Goal: Task Accomplishment & Management: Use online tool/utility

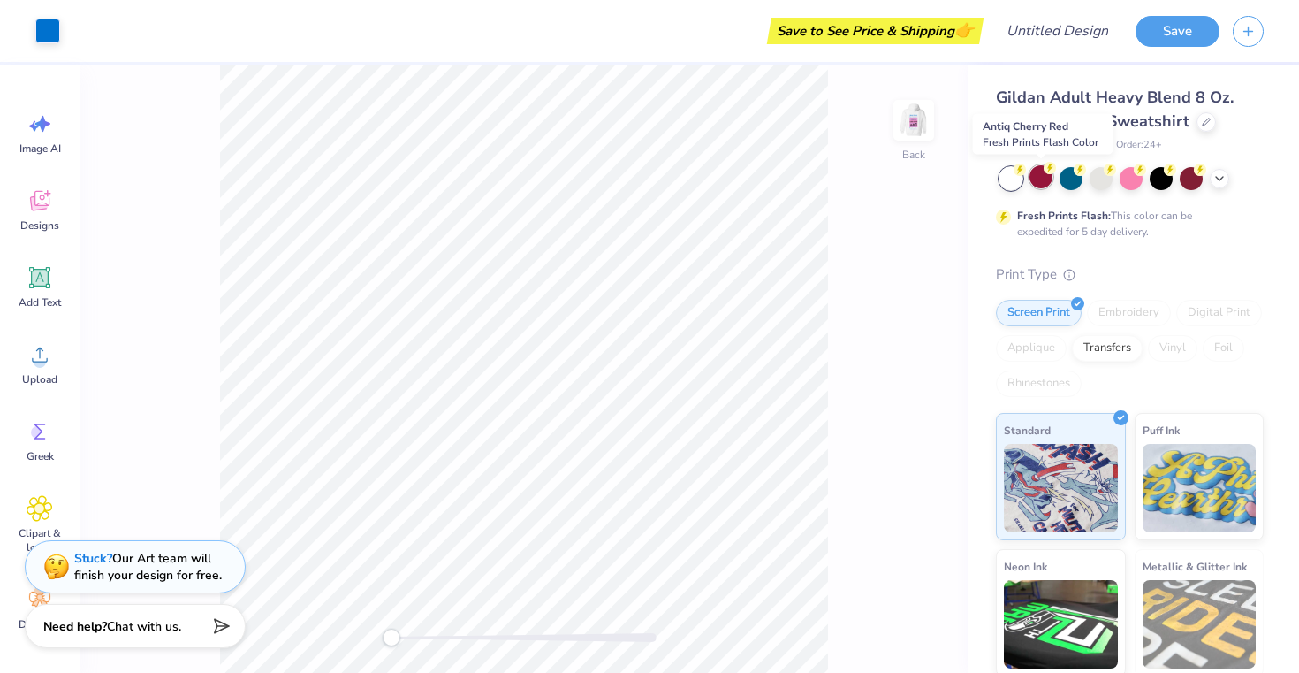
click at [1050, 174] on div at bounding box center [1041, 176] width 23 height 23
click at [1076, 177] on div at bounding box center [1071, 176] width 23 height 23
click at [913, 358] on div "Back" at bounding box center [524, 369] width 888 height 608
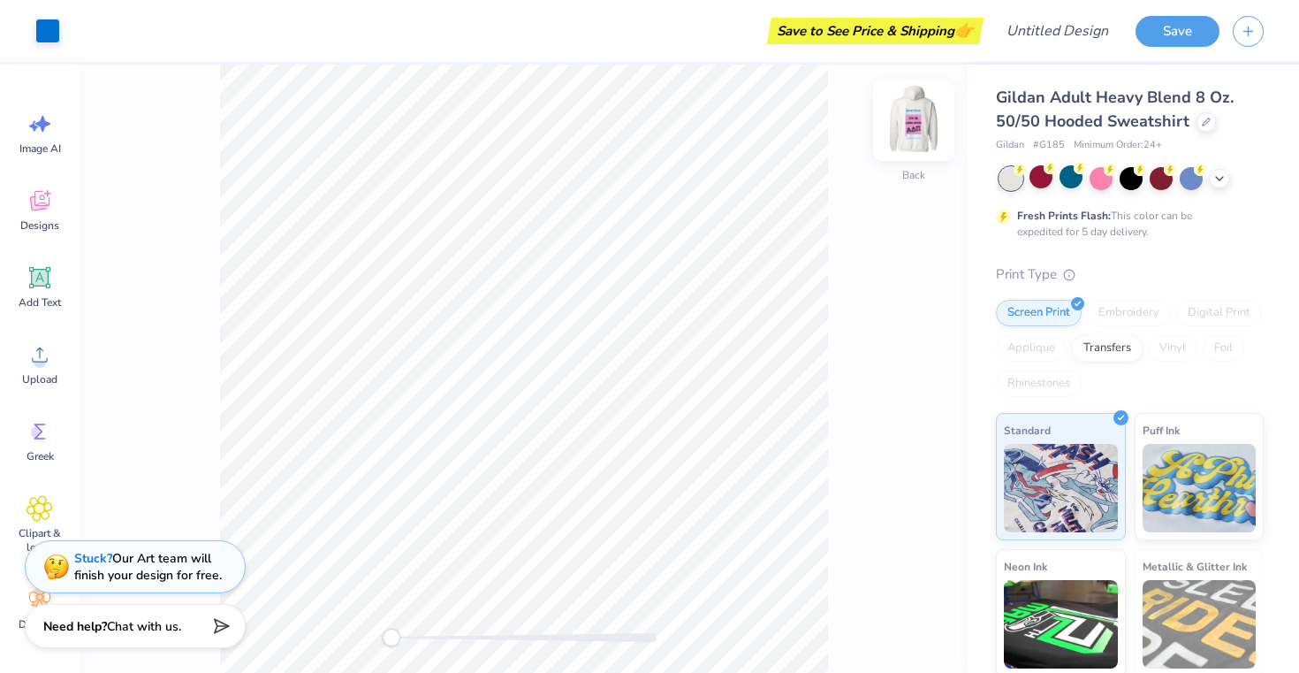
click at [910, 118] on img at bounding box center [914, 120] width 71 height 71
click at [915, 119] on img at bounding box center [914, 120] width 71 height 71
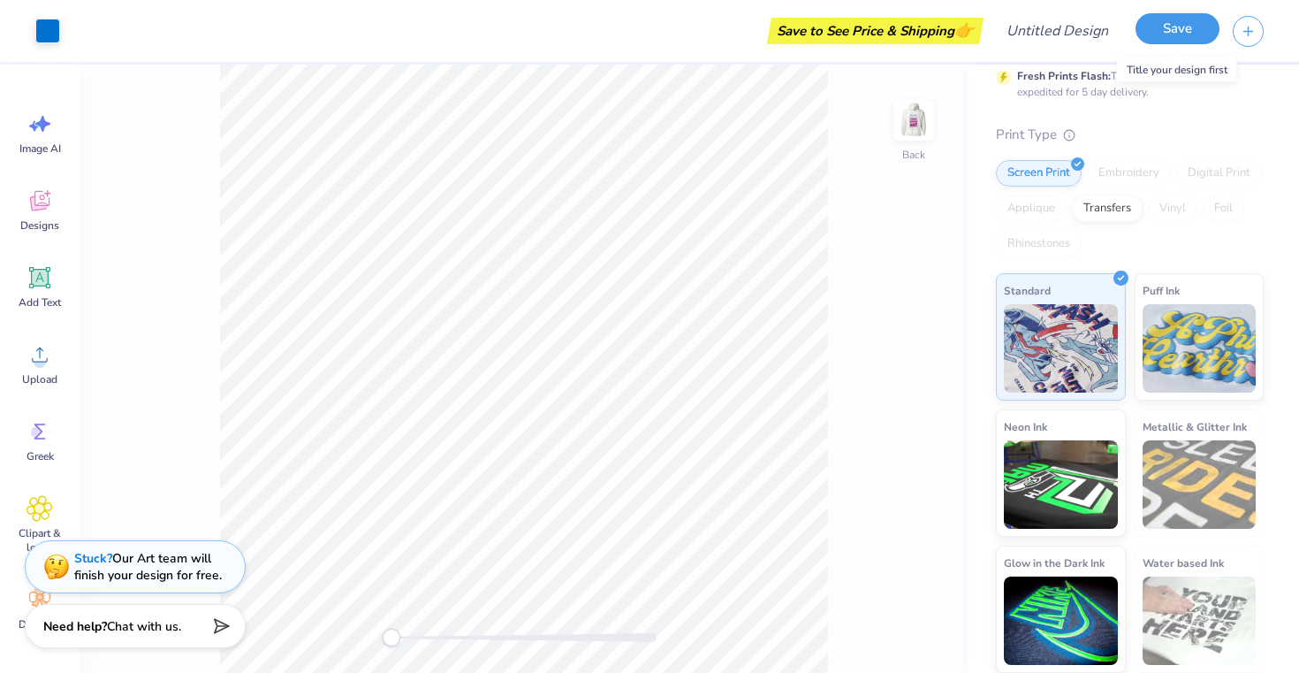
click at [1170, 35] on button "Save" at bounding box center [1178, 28] width 84 height 31
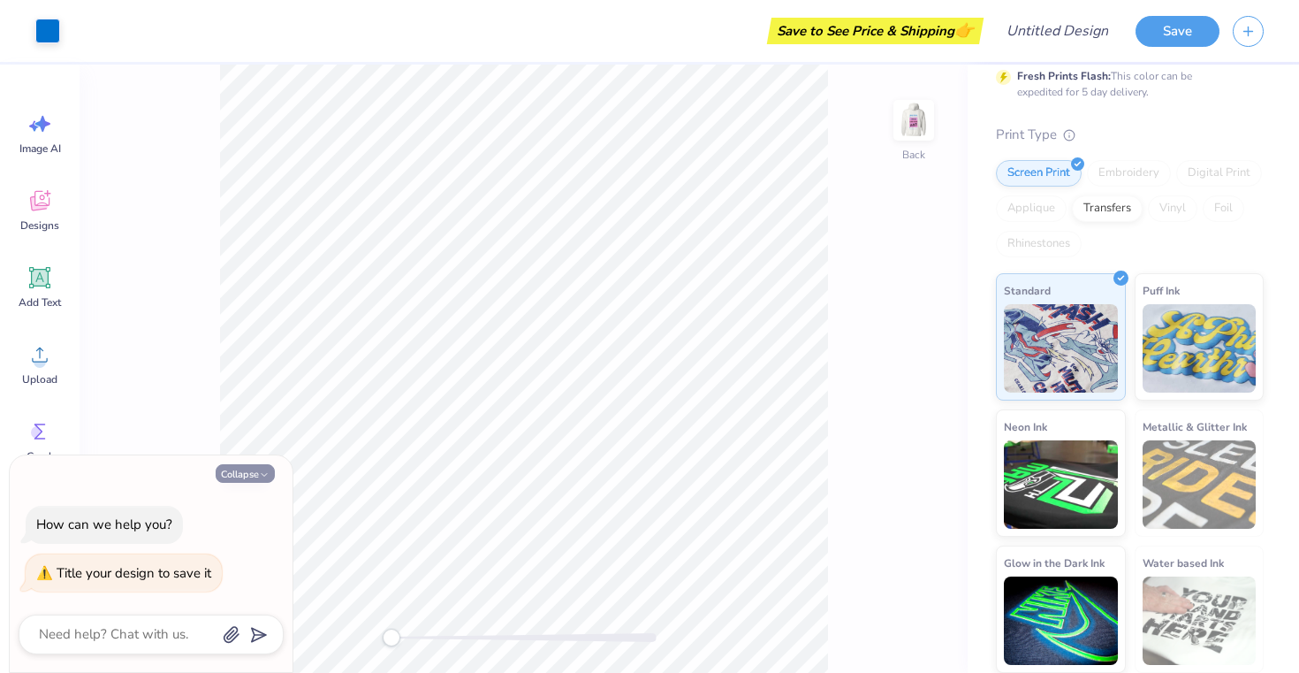
click at [267, 476] on icon "button" at bounding box center [264, 474] width 11 height 11
type textarea "x"
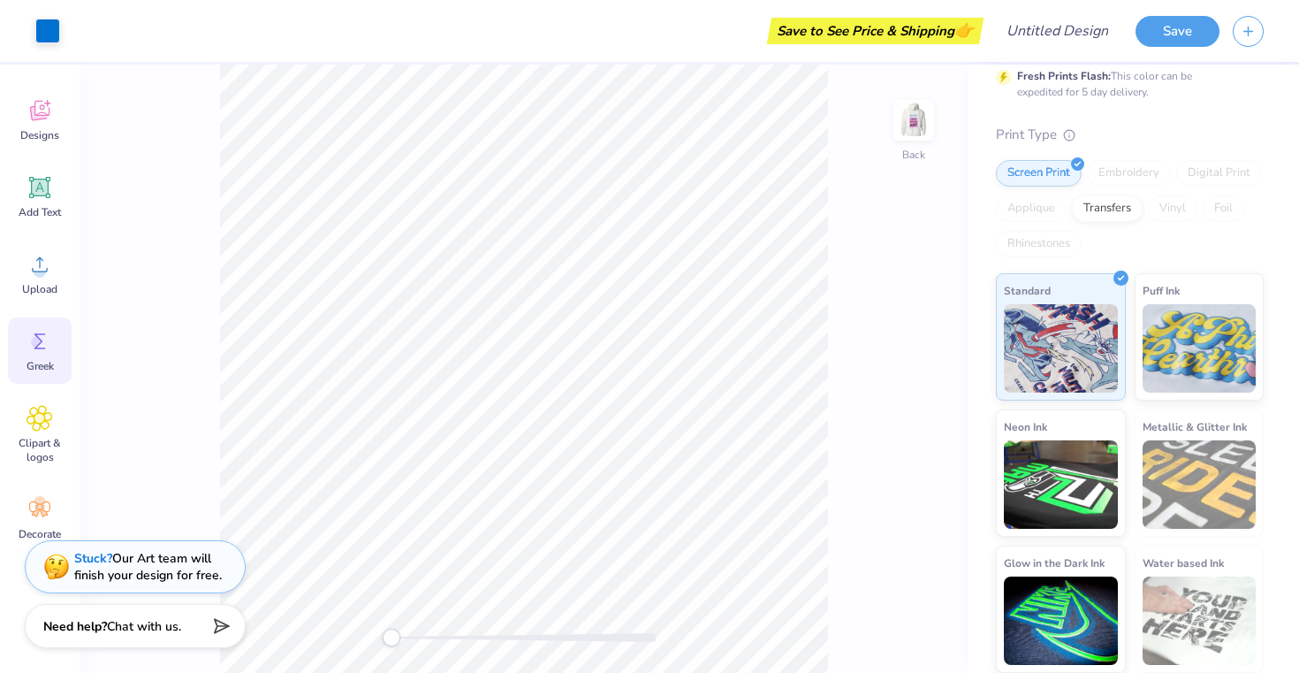
scroll to position [102, 0]
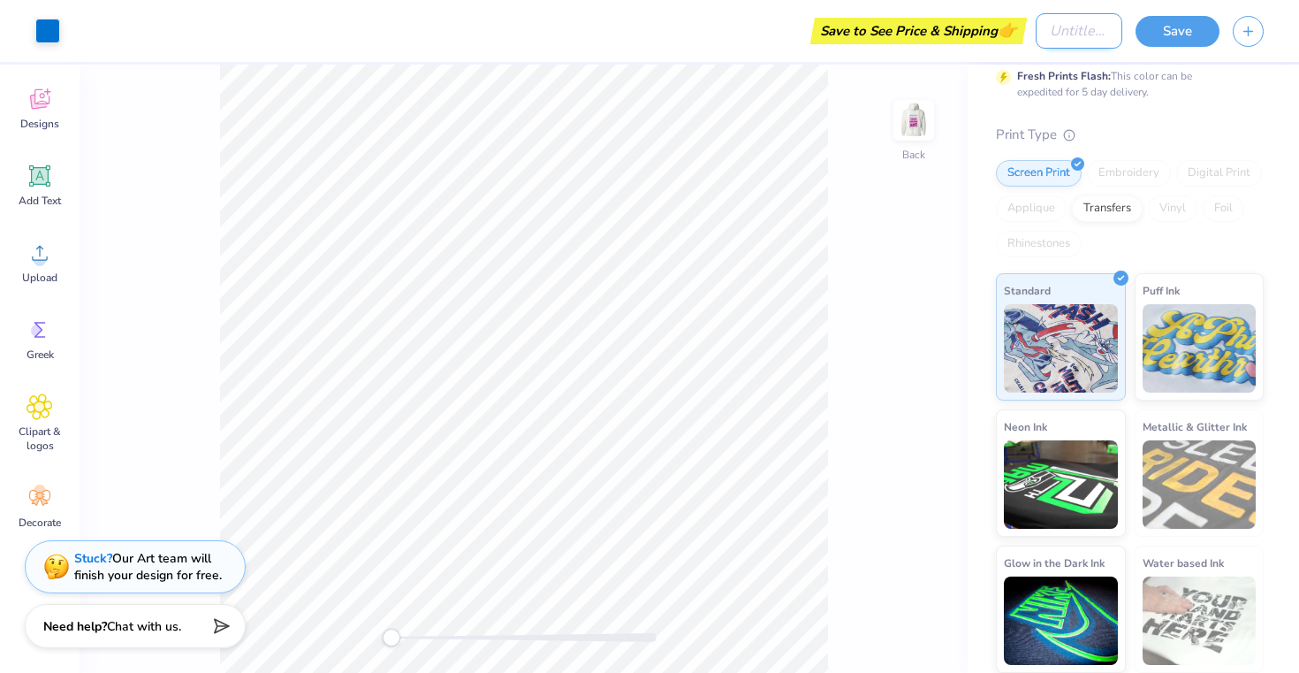
click at [1036, 32] on input "Design Title" at bounding box center [1079, 30] width 87 height 35
type input "Little"
click at [1182, 56] on div "Save" at bounding box center [1218, 31] width 164 height 62
click at [1154, 32] on button "Save" at bounding box center [1178, 28] width 84 height 31
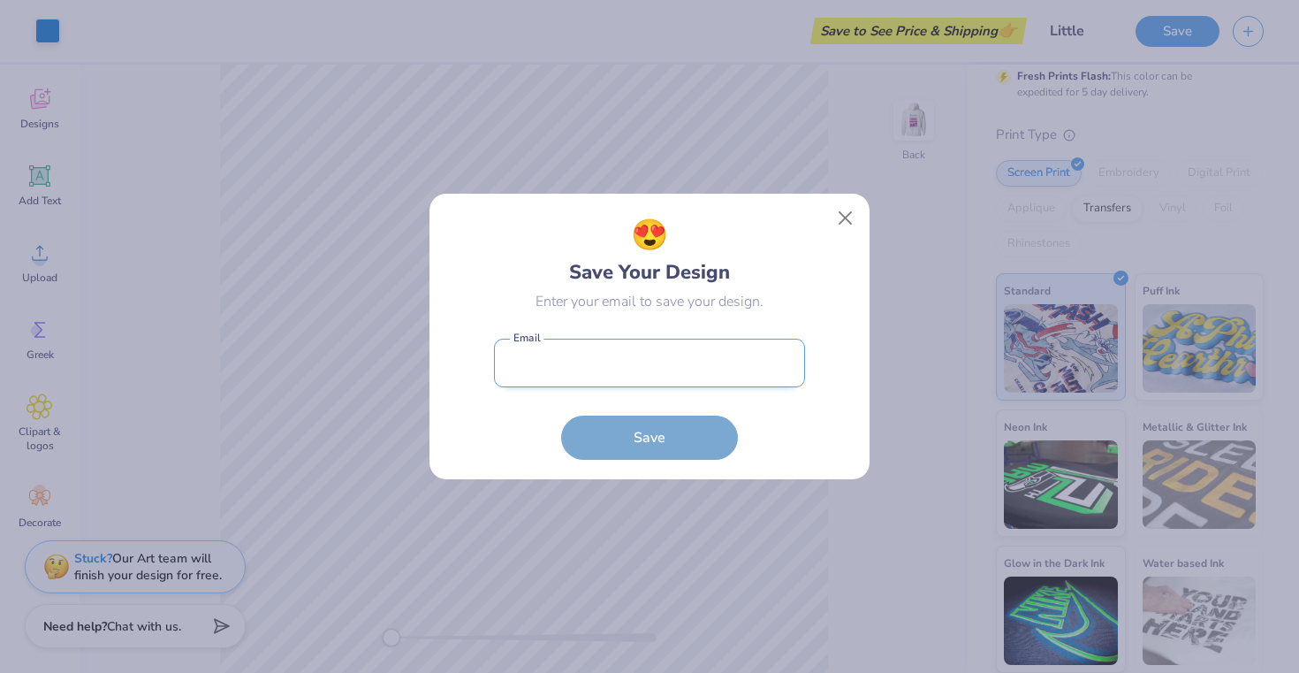
click at [788, 350] on input "email" at bounding box center [649, 363] width 311 height 49
type input "[EMAIL_ADDRESS][DOMAIN_NAME]"
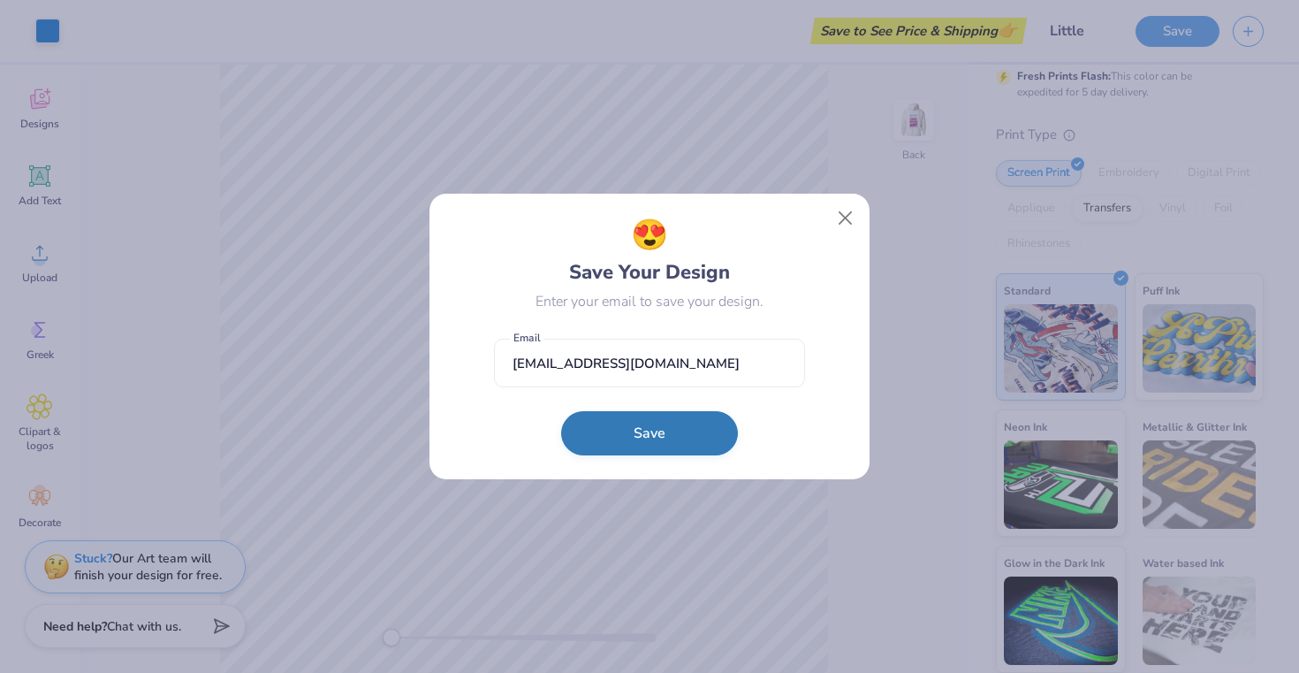
click at [690, 435] on button "Save" at bounding box center [649, 433] width 177 height 44
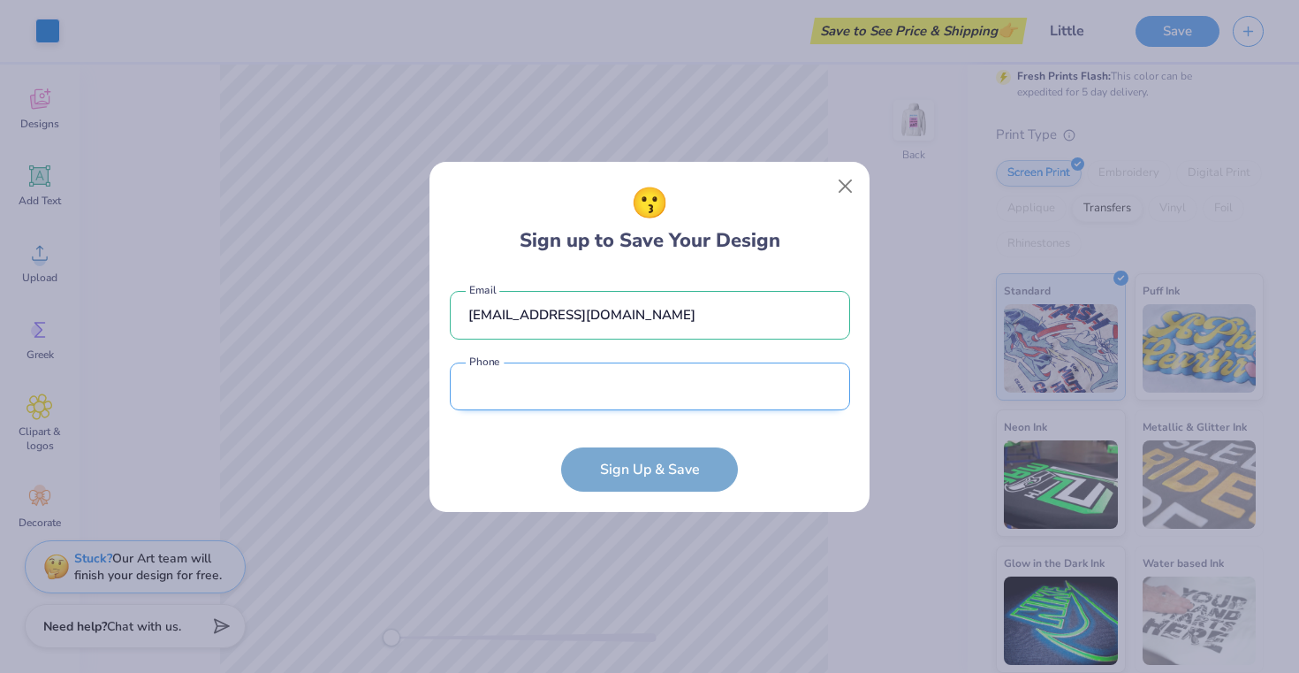
click at [700, 392] on input "tel" at bounding box center [650, 386] width 400 height 49
type input "[PHONE_NUMBER]"
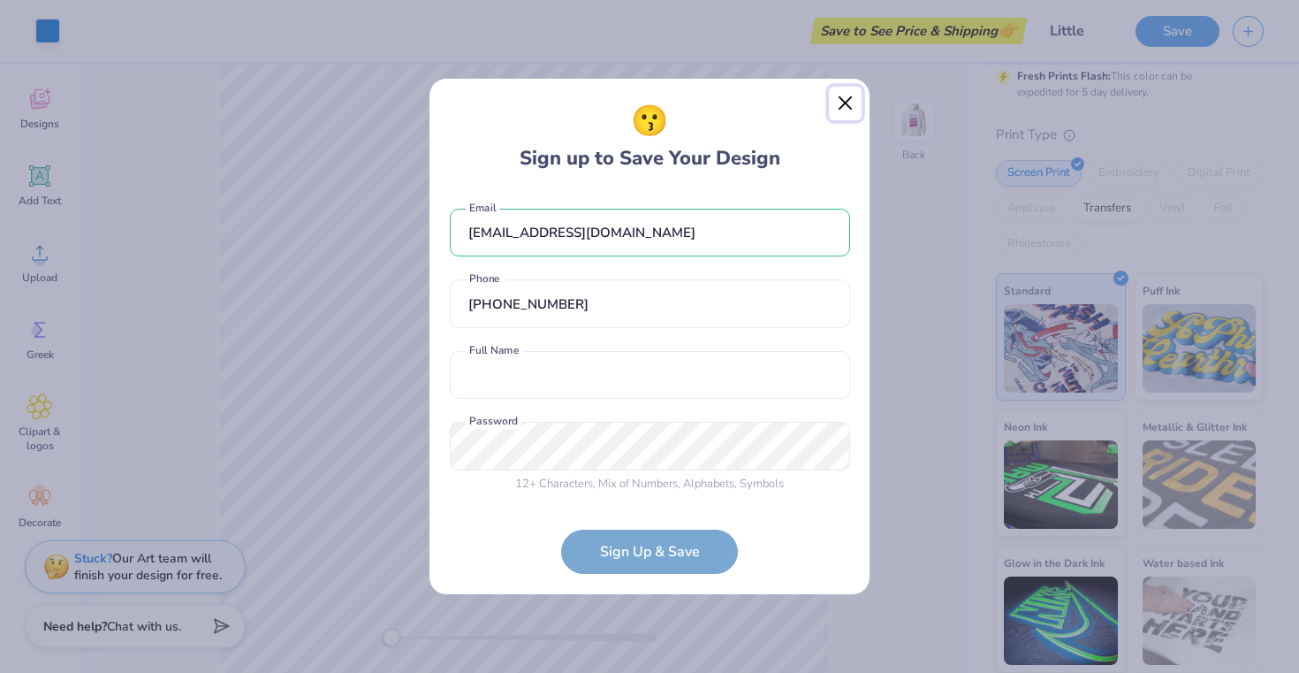
click at [839, 106] on button "Close" at bounding box center [846, 104] width 34 height 34
